Goal: Information Seeking & Learning: Learn about a topic

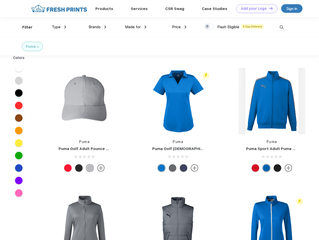
click at [255, 9] on link "Add your Logo Design Tool" at bounding box center [256, 8] width 41 height 9
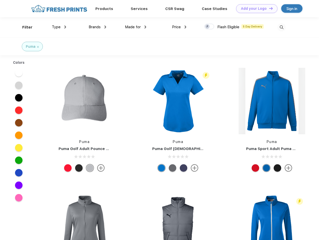
click at [0, 0] on div "Design Tool" at bounding box center [0, 0] width 0 height 0
click at [269, 8] on link "Add your Logo Design Tool" at bounding box center [256, 8] width 41 height 9
click at [24, 27] on div "Filter" at bounding box center [27, 28] width 10 height 6
click at [59, 27] on span "Type" at bounding box center [56, 27] width 9 height 5
click at [97, 27] on span "Brands" at bounding box center [95, 27] width 12 height 5
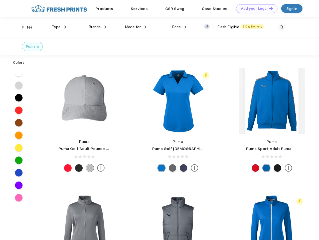
click at [136, 27] on span "Made for" at bounding box center [133, 27] width 16 height 5
click at [179, 27] on span "Price" at bounding box center [176, 27] width 9 height 5
click at [209, 27] on div at bounding box center [209, 27] width 10 height 6
click at [208, 27] on input "checkbox" at bounding box center [205, 25] width 3 height 3
checkbox input "true"
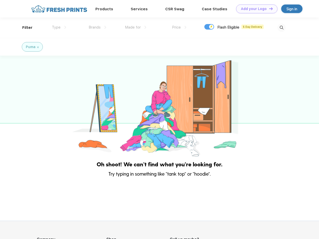
click at [281, 27] on img at bounding box center [281, 28] width 8 height 8
